Goal: Task Accomplishment & Management: Use online tool/utility

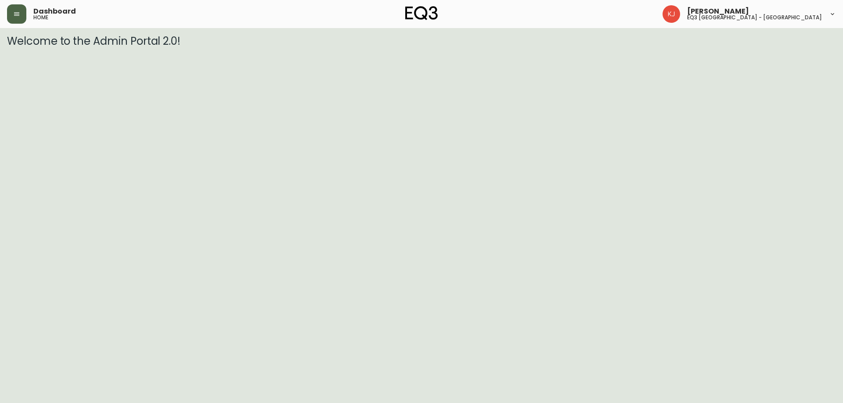
click at [16, 13] on icon "button" at bounding box center [16, 14] width 5 height 4
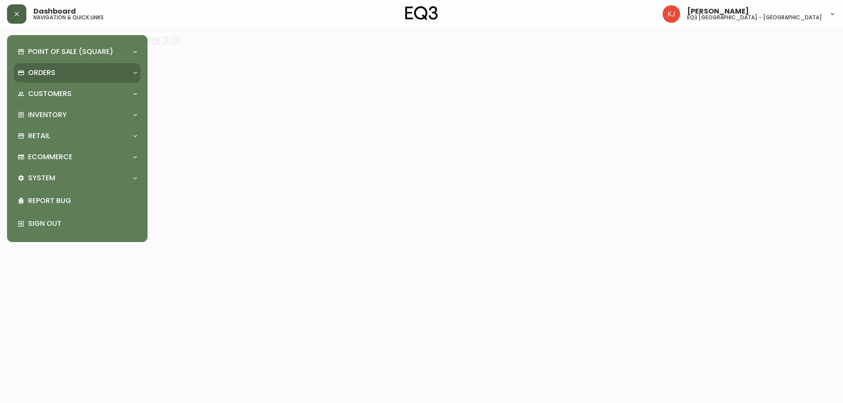
click at [45, 77] on p "Orders" at bounding box center [41, 73] width 27 height 10
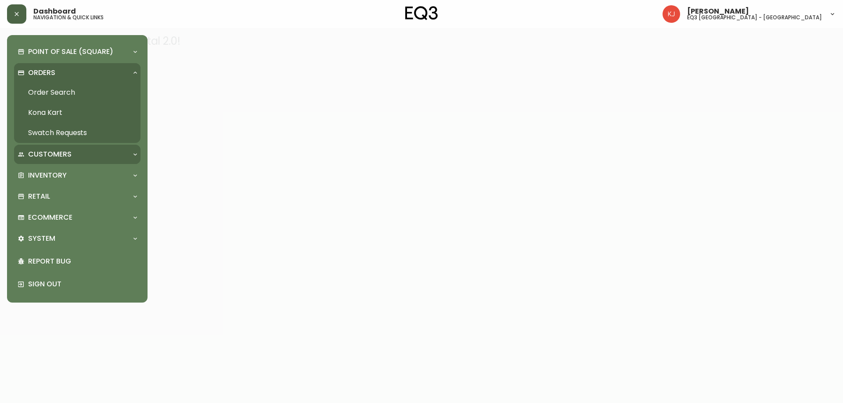
click at [61, 155] on p "Customers" at bounding box center [49, 155] width 43 height 10
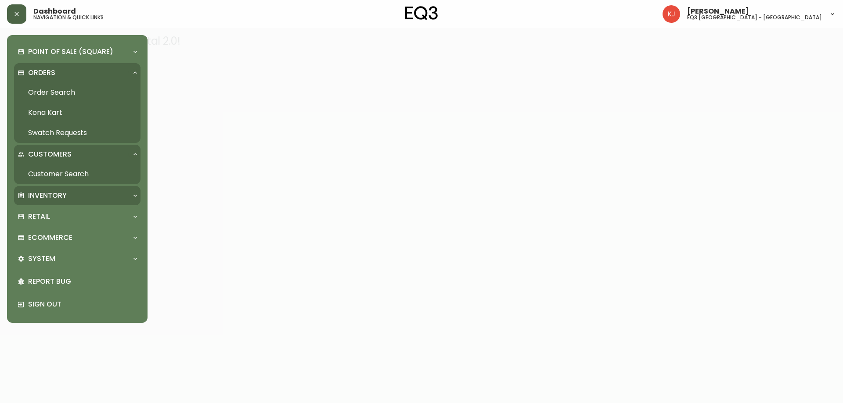
click at [61, 191] on p "Inventory" at bounding box center [47, 196] width 39 height 10
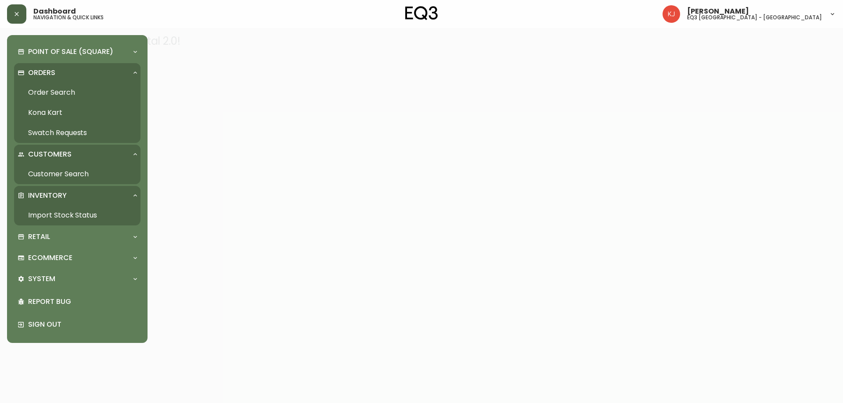
click at [72, 212] on link "Import Stock Status" at bounding box center [77, 215] width 126 height 20
